Goal: Task Accomplishment & Management: Manage account settings

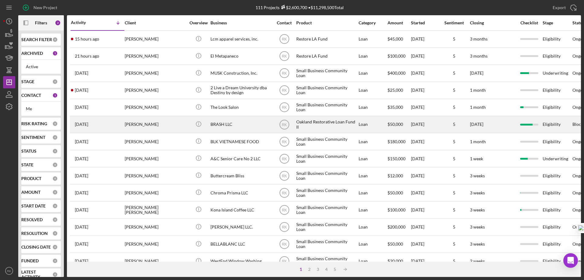
click at [225, 123] on div "BRASH LLC" at bounding box center [240, 124] width 61 height 16
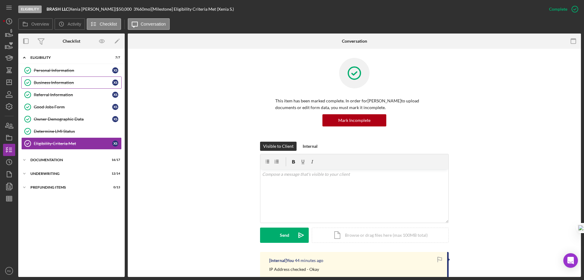
click at [51, 85] on link "Business Information Business Information X S" at bounding box center [71, 82] width 100 height 12
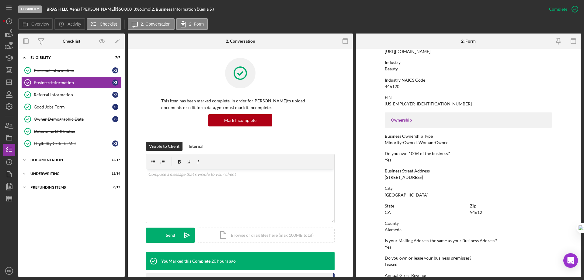
scroll to position [142, 0]
drag, startPoint x: 46, startPoint y: 172, endPoint x: 58, endPoint y: 179, distance: 13.5
click at [46, 172] on div "Underwriting" at bounding box center [73, 174] width 87 height 4
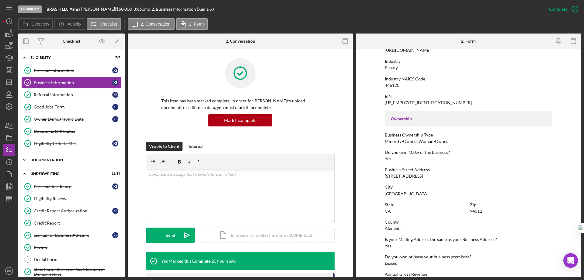
click at [50, 157] on div "Icon/Expander Documentation 16 / 17" at bounding box center [71, 160] width 106 height 12
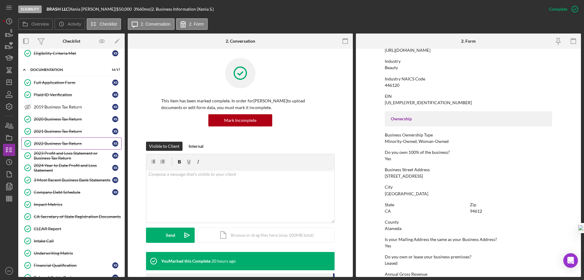
scroll to position [91, 0]
click at [54, 141] on div "2022 Business Tax Return" at bounding box center [73, 142] width 78 height 5
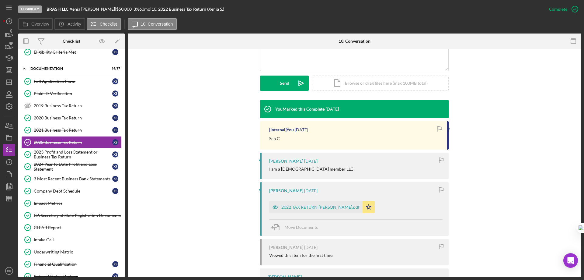
scroll to position [152, 0]
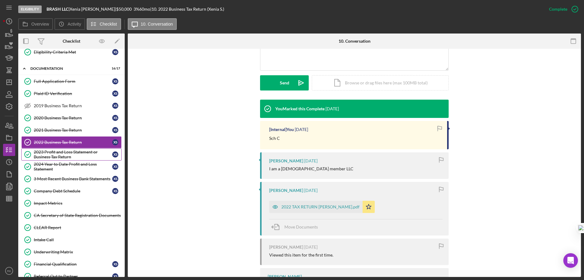
click at [59, 150] on div "2023 Profit and Loss Statement or Business Tax Return" at bounding box center [73, 154] width 78 height 10
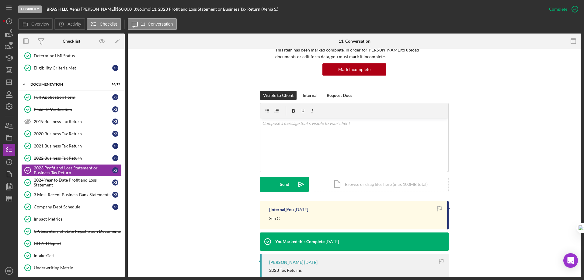
scroll to position [70, 0]
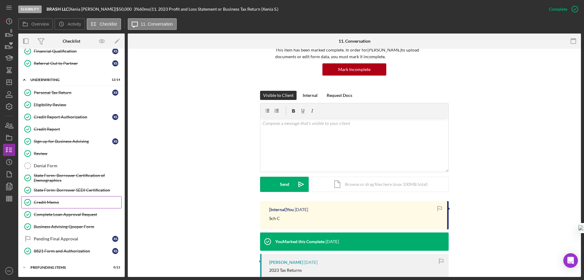
drag, startPoint x: 55, startPoint y: 203, endPoint x: 217, endPoint y: 193, distance: 161.8
click at [55, 203] on div "Credit Memo" at bounding box center [78, 202] width 88 height 5
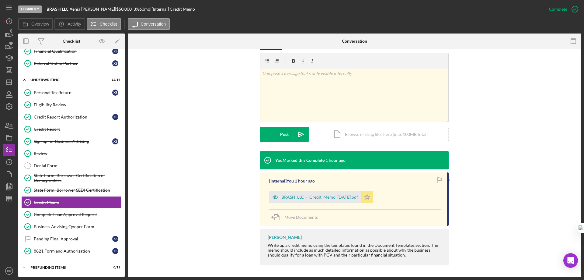
scroll to position [101, 0]
click at [367, 196] on icon "Icon/Star" at bounding box center [367, 196] width 12 height 12
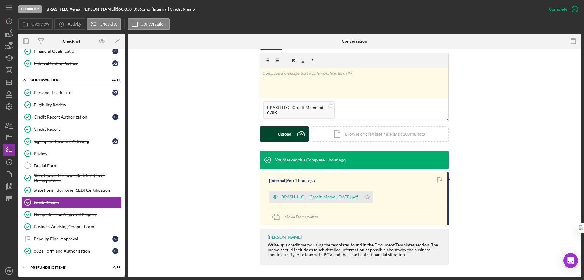
click at [283, 134] on div "Upload" at bounding box center [285, 133] width 14 height 15
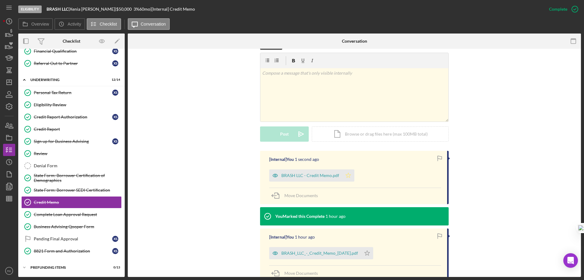
click at [349, 176] on icon "Icon/Star" at bounding box center [348, 175] width 12 height 12
click at [11, 82] on icon "Icon/Dashboard" at bounding box center [9, 82] width 15 height 15
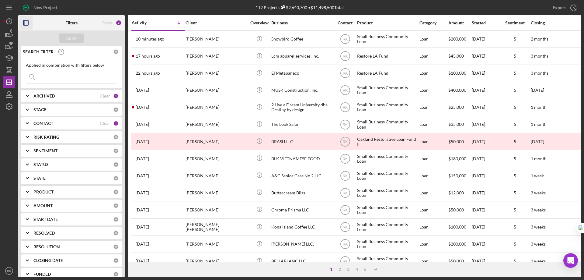
click at [27, 23] on icon "button" at bounding box center [26, 23] width 14 height 14
